Goal: Navigation & Orientation: Find specific page/section

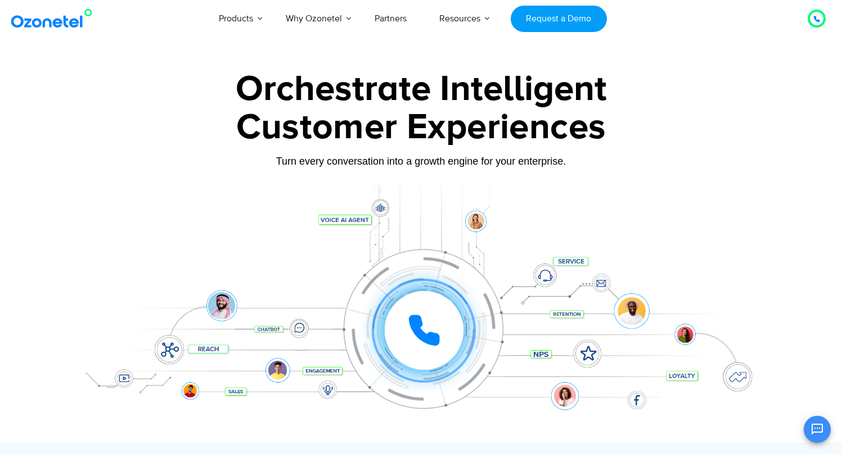
click at [761, 246] on div "Click to experience it! Call in progress... 1 2 3 4 5 6 7 8 9 # 0" at bounding box center [421, 308] width 703 height 191
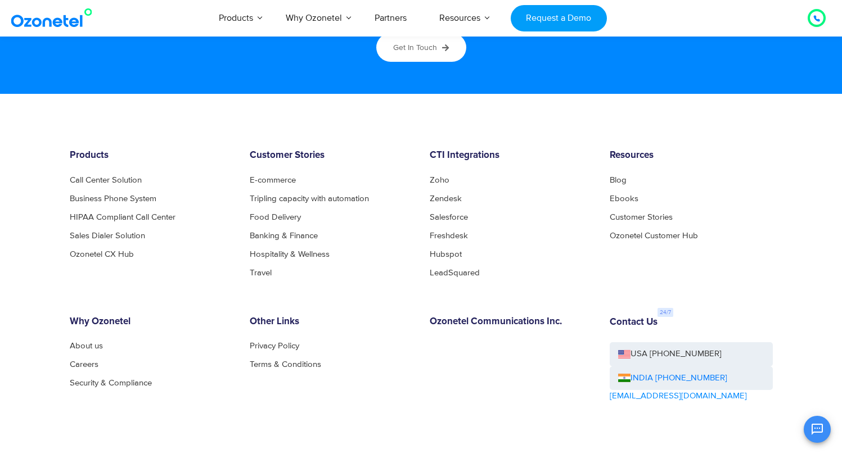
scroll to position [6158, 0]
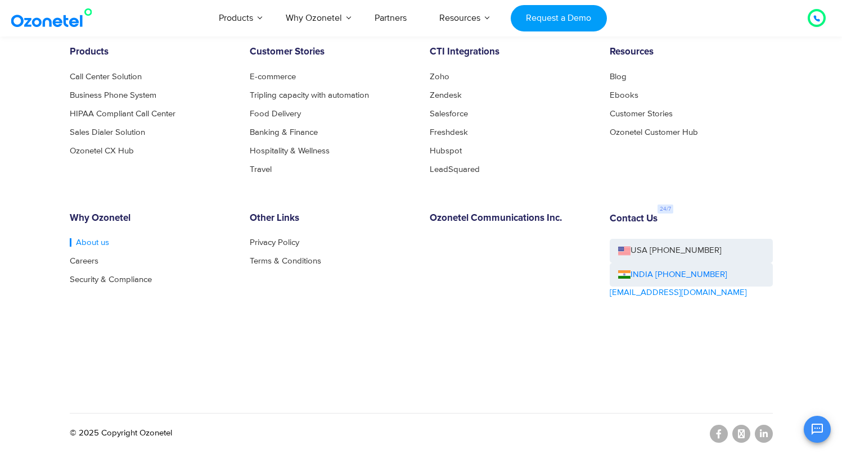
click at [85, 244] on link "About us" at bounding box center [89, 242] width 39 height 8
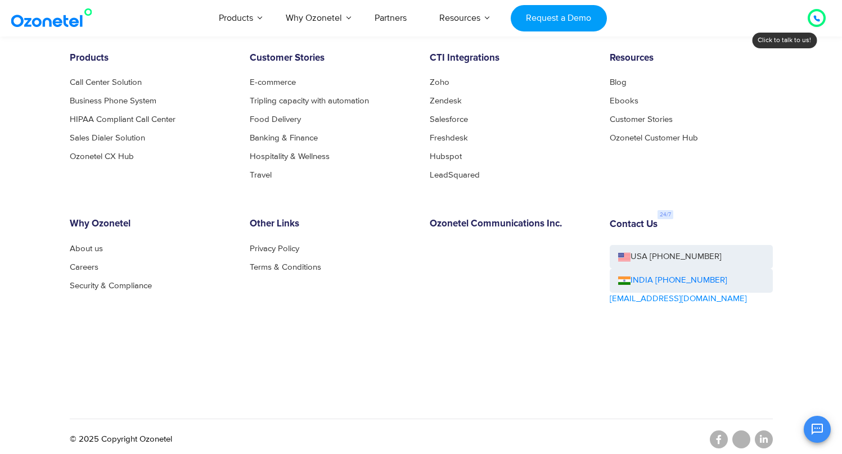
scroll to position [1214, 0]
